Goal: Submit feedback/report problem: Leave review/rating

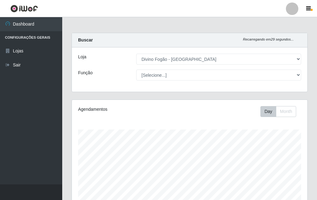
select select "499"
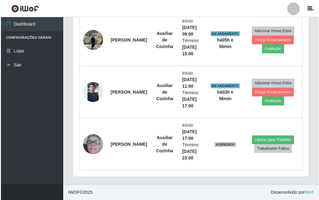
scroll to position [129, 236]
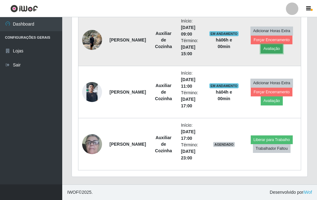
click at [270, 47] on button "Avaliação" at bounding box center [272, 48] width 22 height 9
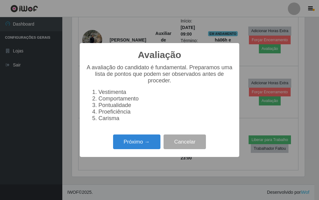
scroll to position [129, 232]
click at [156, 149] on button "Próximo →" at bounding box center [136, 141] width 47 height 15
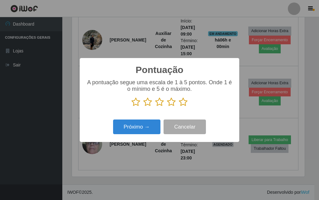
click at [185, 105] on icon at bounding box center [183, 101] width 9 height 9
click at [179, 106] on input "radio" at bounding box center [179, 106] width 0 height 0
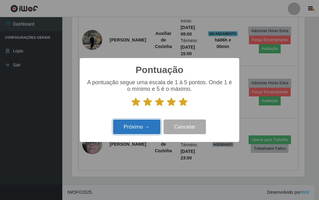
click at [157, 128] on button "Próximo →" at bounding box center [136, 126] width 47 height 15
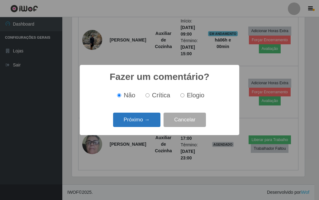
click at [147, 121] on button "Próximo →" at bounding box center [136, 119] width 47 height 15
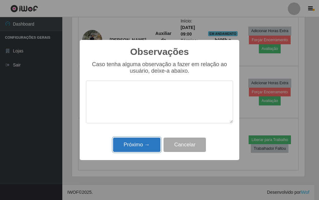
click at [153, 150] on button "Próximo →" at bounding box center [136, 144] width 47 height 15
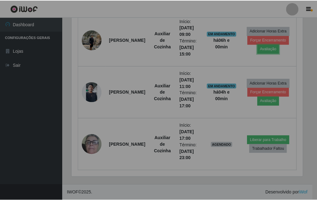
scroll to position [129, 236]
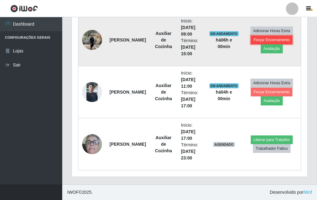
click at [254, 35] on button "Forçar Encerramento" at bounding box center [272, 39] width 42 height 9
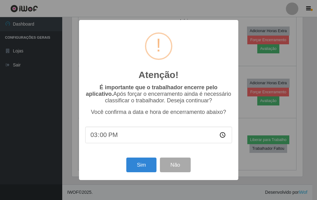
scroll to position [129, 232]
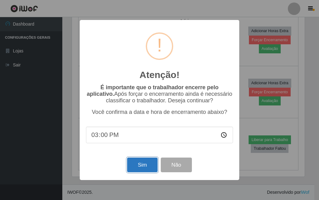
click at [136, 162] on button "Sim" at bounding box center [142, 164] width 30 height 15
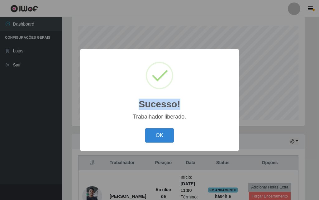
click at [202, 77] on div "Sucesso! ×" at bounding box center [159, 84] width 147 height 58
click at [208, 92] on div "Sucesso! ×" at bounding box center [159, 84] width 147 height 58
drag, startPoint x: 140, startPoint y: 135, endPoint x: 157, endPoint y: 138, distance: 16.5
click at [140, 135] on div "OK Cancel" at bounding box center [159, 135] width 147 height 18
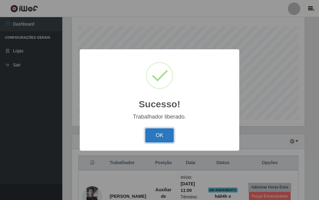
click at [160, 139] on button "OK" at bounding box center [159, 135] width 29 height 15
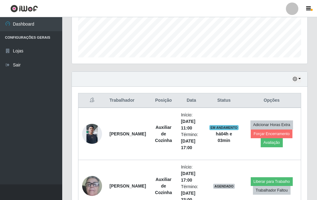
scroll to position [207, 0]
